Goal: Transaction & Acquisition: Purchase product/service

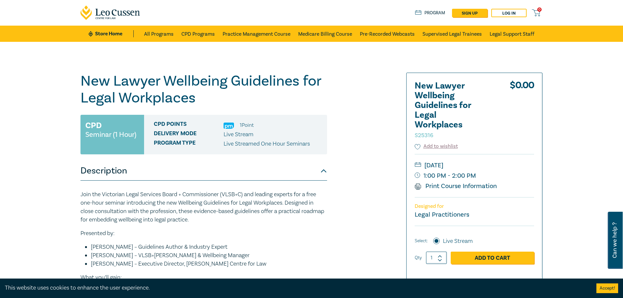
drag, startPoint x: 241, startPoint y: 125, endPoint x: 255, endPoint y: 126, distance: 14.3
click at [255, 126] on div "CPD Points 1 Point" at bounding box center [238, 125] width 168 height 8
click at [503, 258] on link "Add to Cart" at bounding box center [491, 258] width 83 height 12
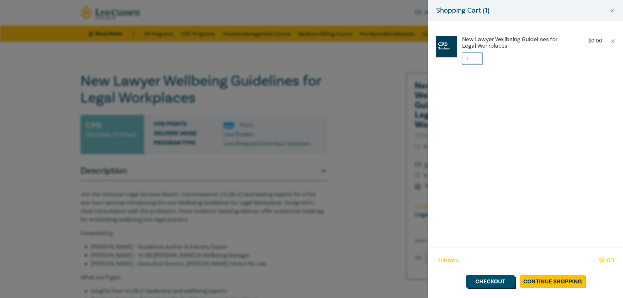
click at [497, 283] on link "Checkout" at bounding box center [490, 281] width 49 height 12
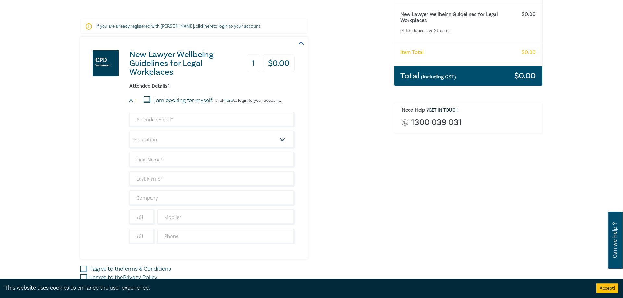
scroll to position [99, 0]
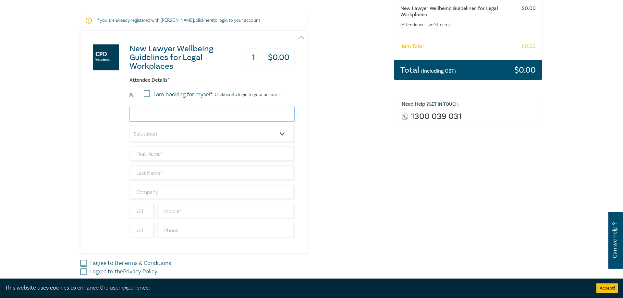
click at [169, 114] on input "email" at bounding box center [211, 114] width 165 height 16
click at [202, 99] on form "1 I am booking for myself. Click here to login to your account. Salutation Mr. …" at bounding box center [211, 164] width 165 height 148
click at [144, 93] on input "I am booking for myself." at bounding box center [147, 93] width 6 height 6
checkbox input "true"
click at [175, 111] on input "email" at bounding box center [211, 114] width 165 height 16
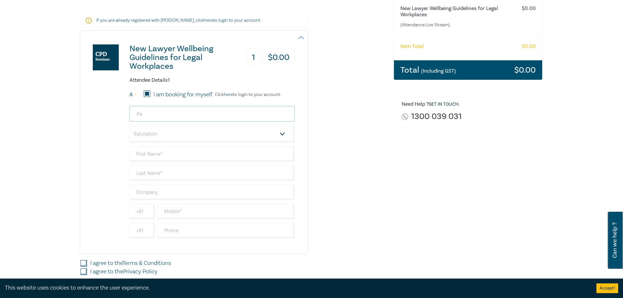
type input "A"
type input "[EMAIL_ADDRESS][DOMAIN_NAME]"
click at [129, 125] on select "Salutation Mr. Mrs. Ms. Miss Dr. Prof. Other" at bounding box center [211, 134] width 165 height 18
select select "Mr."
click option "Mr." at bounding box center [0, 0] width 0 height 0
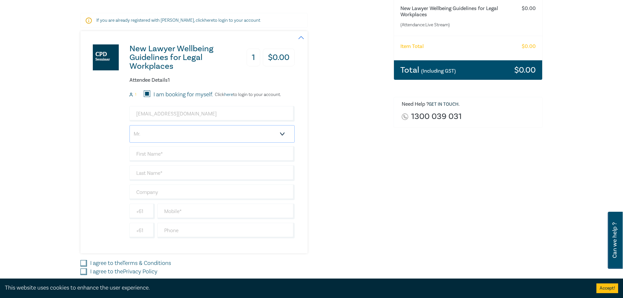
click at [129, 125] on select "Salutation Mr. Mrs. Ms. Miss Dr. Prof. Other" at bounding box center [211, 134] width 165 height 18
click at [170, 137] on select "Salutation Mr. Mrs. Ms. Miss Dr. Prof. Other" at bounding box center [211, 134] width 165 height 18
click at [162, 152] on input "text" at bounding box center [211, 154] width 165 height 16
type input "[PERSON_NAME]"
type input "f"
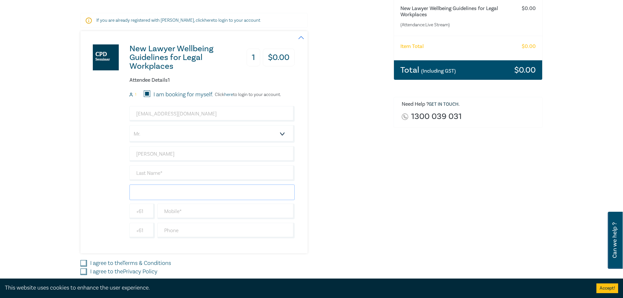
click at [191, 192] on input "text" at bounding box center [211, 192] width 165 height 16
click at [171, 176] on input "text" at bounding box center [211, 173] width 165 height 16
type input "[PERSON_NAME]"
click at [336, 168] on div "New Lawyer Wellbeing Guidelines for Legal Workplaces 1 $ 0.00 Attendee Details …" at bounding box center [232, 142] width 305 height 222
click at [195, 191] on input "text" at bounding box center [211, 192] width 165 height 16
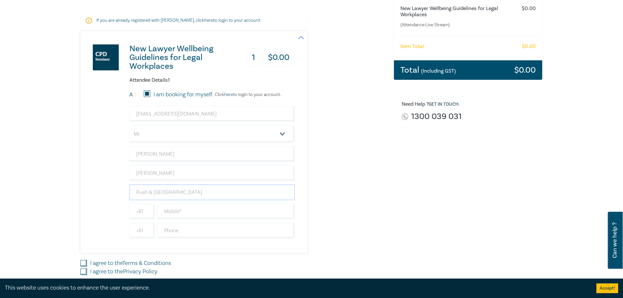
type input "Rush & [GEOGRAPHIC_DATA]"
click at [349, 177] on div "New Lawyer Wellbeing Guidelines for Legal Workplaces 1 $ 0.00 Attendee Details …" at bounding box center [232, 142] width 305 height 222
click at [197, 209] on input "text" at bounding box center [225, 212] width 137 height 16
click at [170, 227] on input "text" at bounding box center [225, 231] width 137 height 16
click at [323, 217] on div "New Lawyer Wellbeing Guidelines for Legal Workplaces 1 $ 0.00 Attendee Details …" at bounding box center [232, 142] width 305 height 222
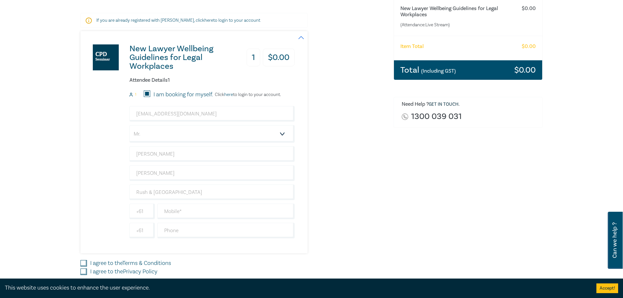
click at [234, 222] on div "[EMAIL_ADDRESS][DOMAIN_NAME] Salutation Mr. Mrs. Ms. Miss Dr. Prof. Other [PERS…" at bounding box center [211, 172] width 165 height 132
click at [234, 232] on input "text" at bounding box center [225, 231] width 137 height 16
click at [198, 212] on input "text" at bounding box center [225, 212] width 137 height 16
type input "98444646"
click at [322, 237] on div "New Lawyer Wellbeing Guidelines for Legal Workplaces 1 $ 0.00 Attendee Details …" at bounding box center [232, 142] width 305 height 222
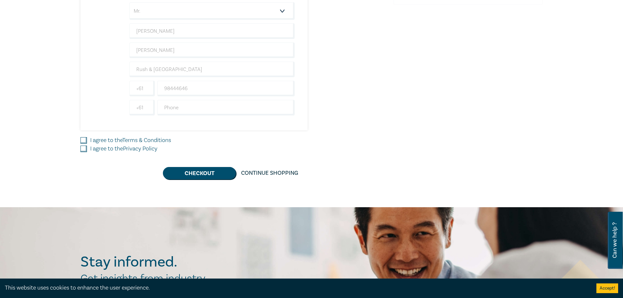
scroll to position [232, 0]
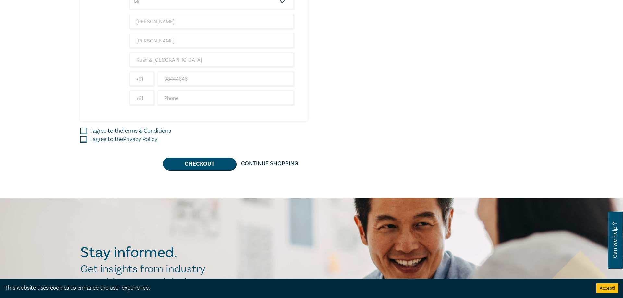
click at [86, 130] on input "I agree to the Terms & Conditions" at bounding box center [83, 131] width 6 height 6
checkbox input "true"
click at [82, 137] on input "I agree to the Privacy Policy" at bounding box center [83, 139] width 6 height 6
checkbox input "true"
click at [206, 162] on button "Checkout" at bounding box center [199, 164] width 73 height 12
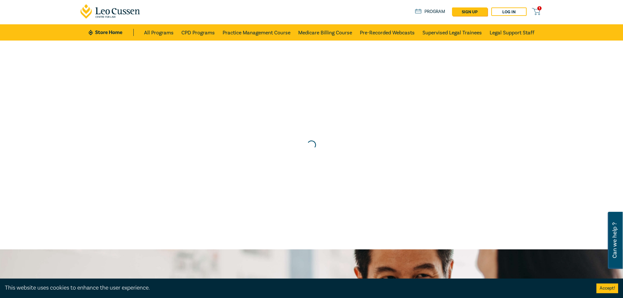
scroll to position [0, 0]
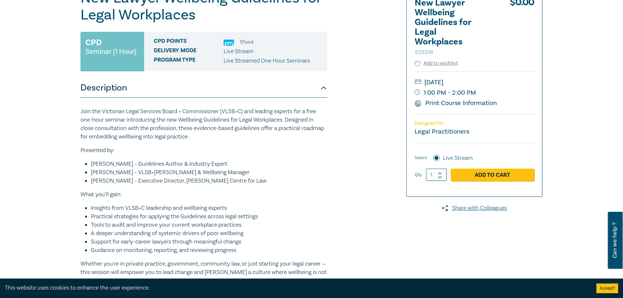
scroll to position [33, 0]
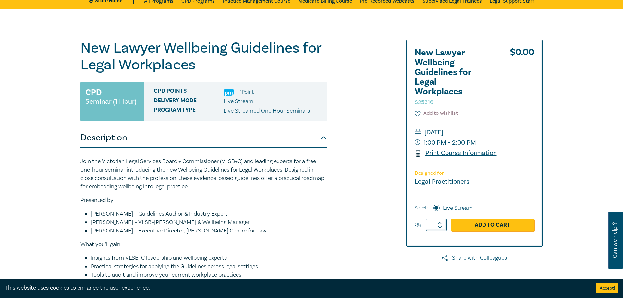
click at [472, 154] on link "Print Course Information" at bounding box center [455, 153] width 82 height 8
